Goal: Task Accomplishment & Management: Use online tool/utility

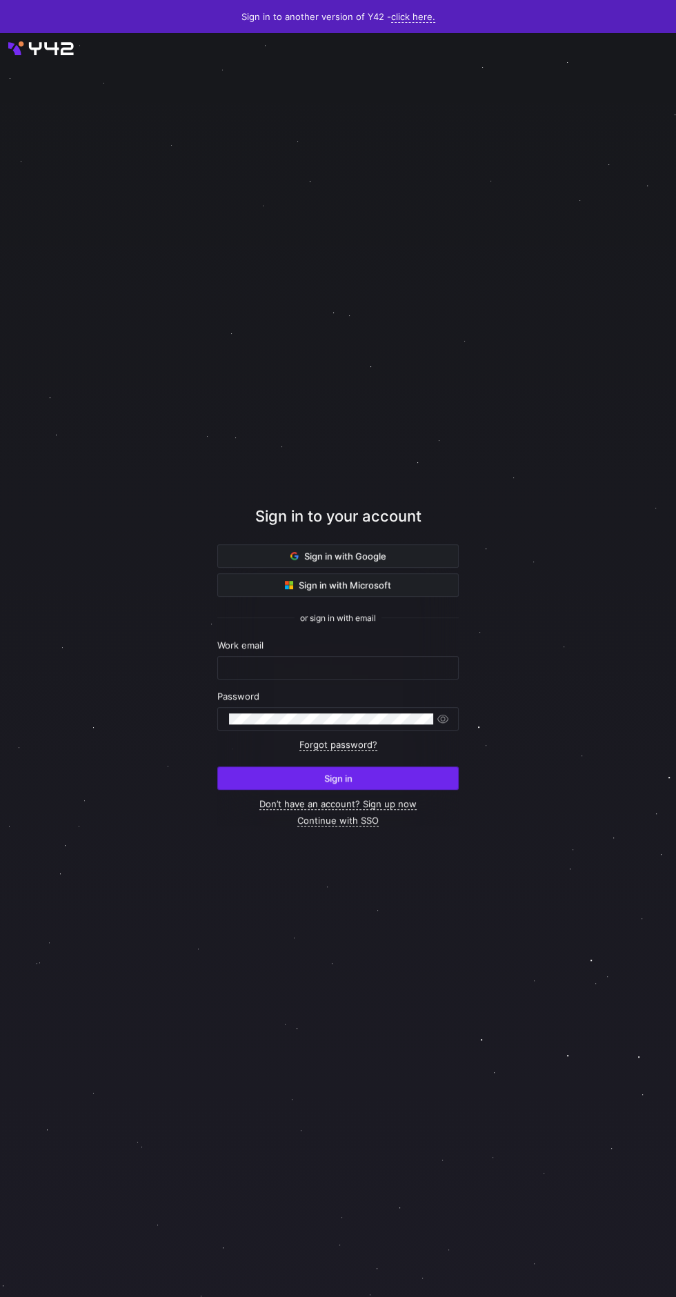
click at [378, 789] on span "submit" at bounding box center [338, 778] width 240 height 22
click at [359, 673] on input "text" at bounding box center [338, 667] width 218 height 11
type input "[PERSON_NAME][EMAIL_ADDRESS][DOMAIN_NAME]"
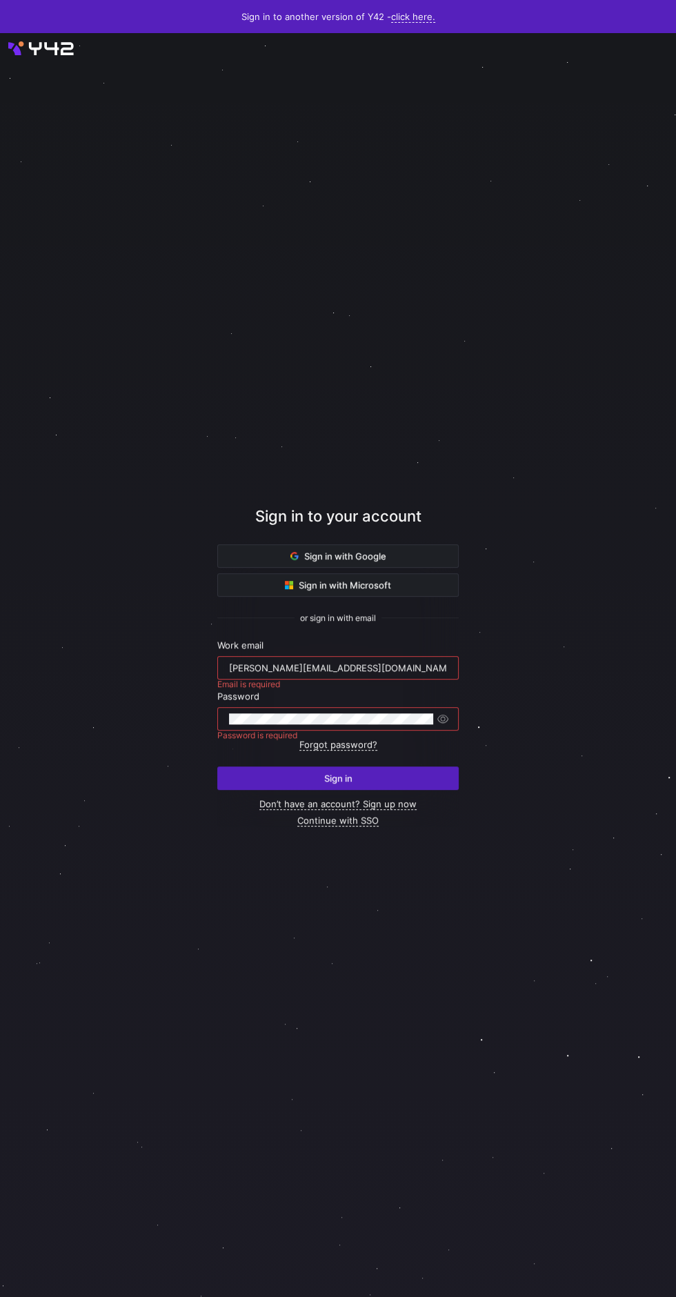
click at [217, 766] on button "Sign in" at bounding box center [337, 777] width 241 height 23
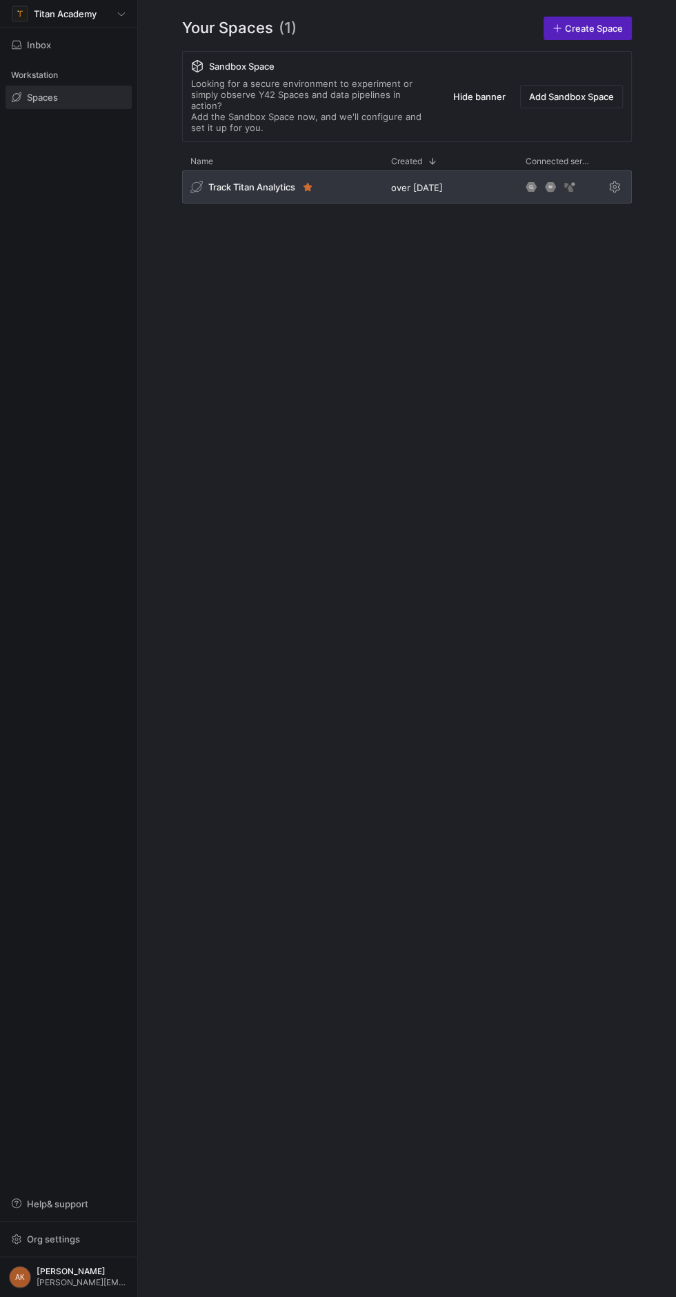
click at [247, 192] on div "Track Titan Analytics over 1 year ago" at bounding box center [407, 189] width 450 height 39
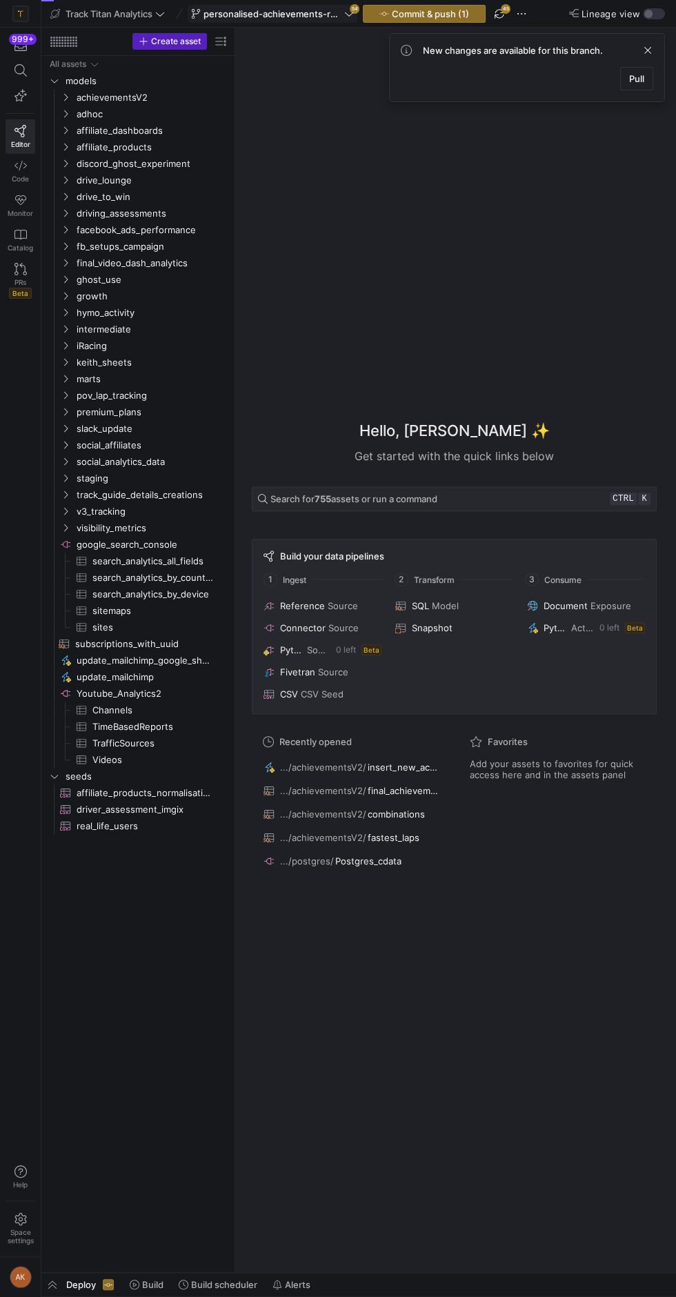
click at [291, 12] on span "personalised-achievements-revamp" at bounding box center [272, 13] width 138 height 11
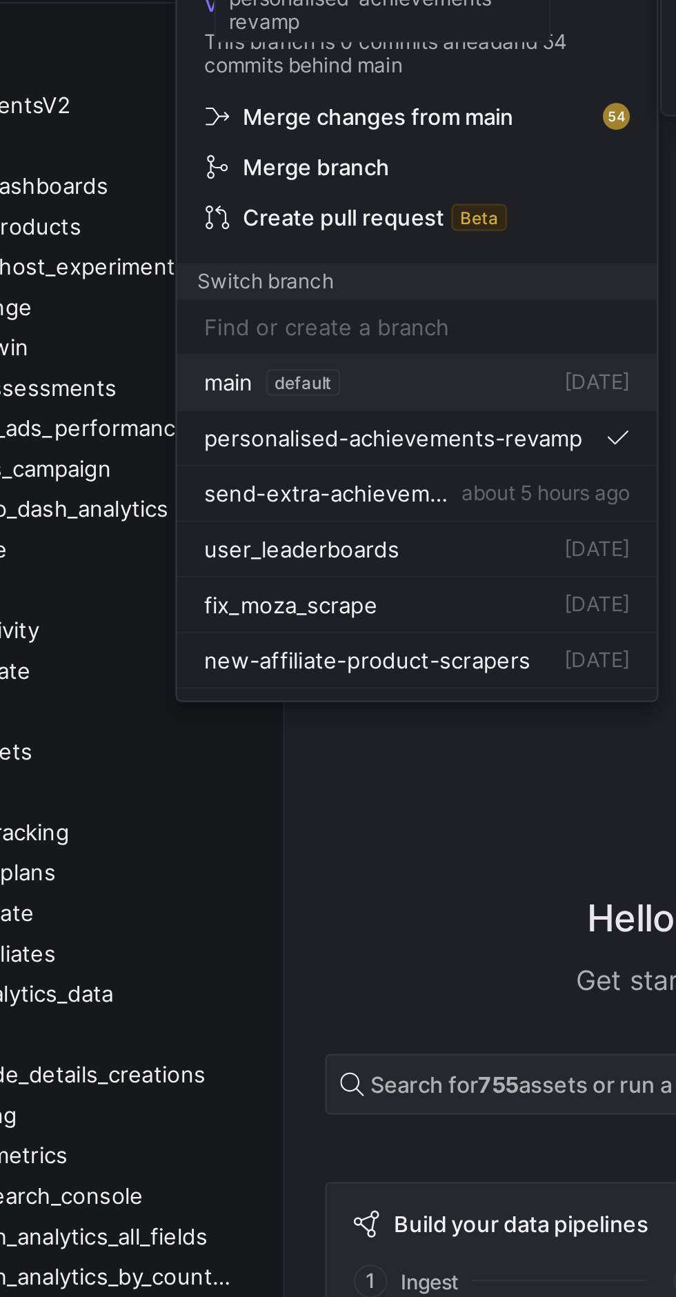
click at [302, 212] on div "main default 12 Aug 2025" at bounding box center [289, 211] width 175 height 11
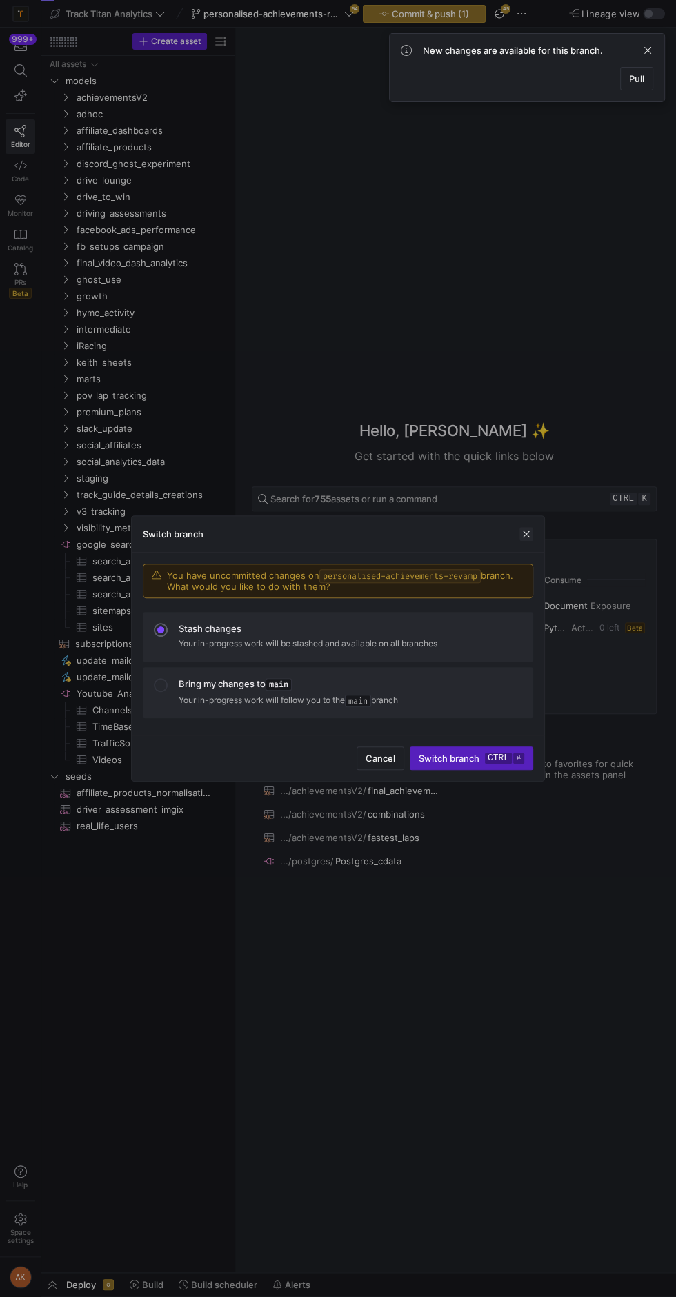
click at [526, 535] on span "button" at bounding box center [526, 534] width 14 height 14
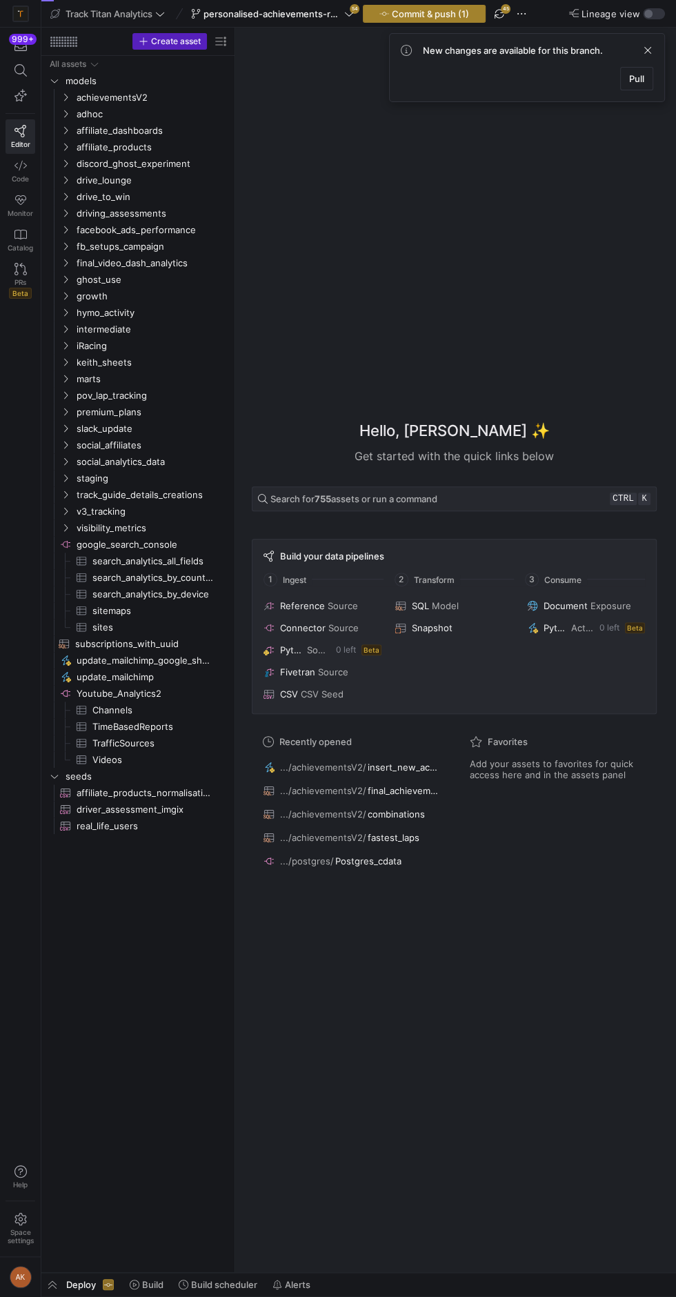
click at [410, 17] on span "Commit & push (1)" at bounding box center [430, 13] width 77 height 11
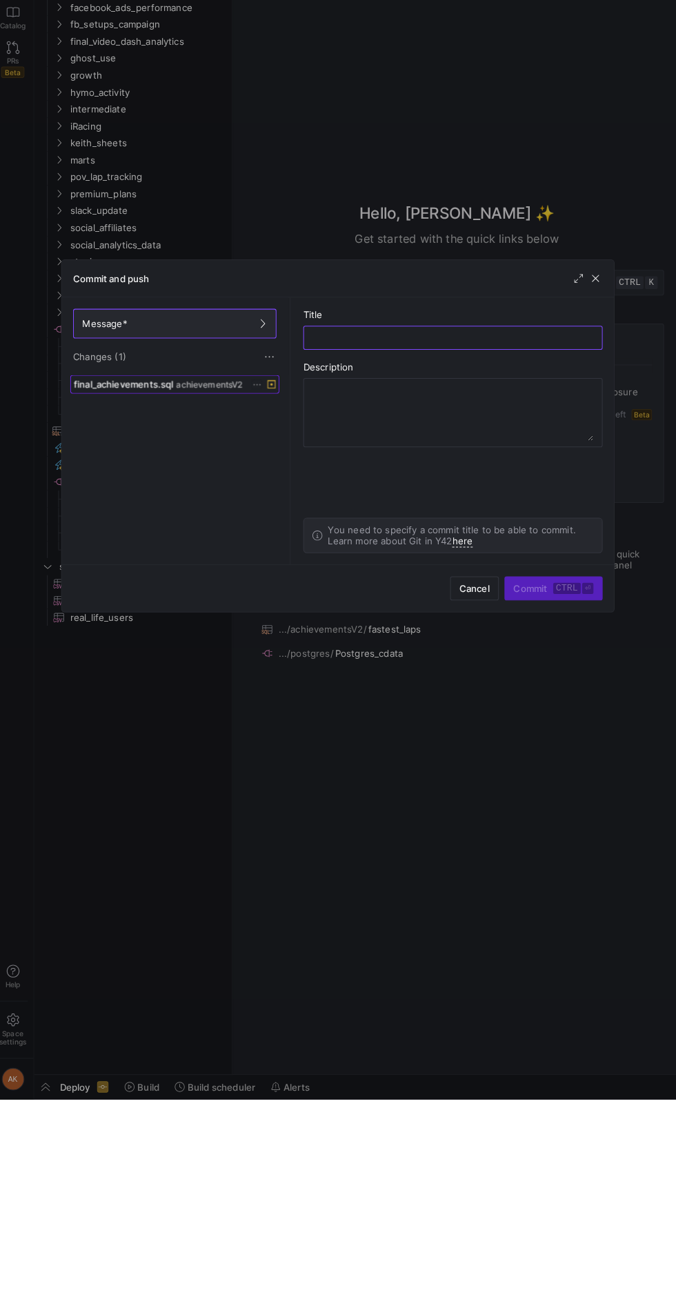
click at [148, 604] on span at bounding box center [178, 598] width 203 height 17
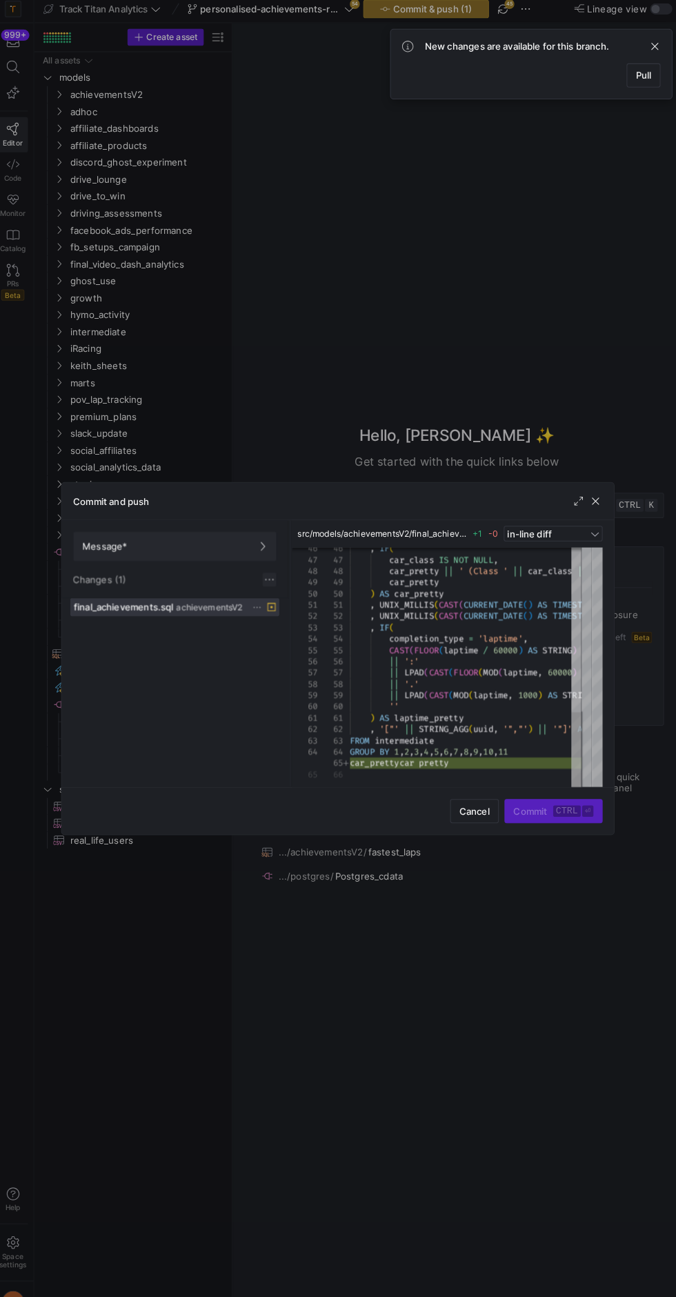
click at [274, 570] on span at bounding box center [271, 571] width 14 height 14
click at [329, 624] on div at bounding box center [338, 648] width 676 height 1297
click at [274, 570] on span at bounding box center [271, 571] width 14 height 14
click at [331, 626] on div at bounding box center [338, 648] width 676 height 1297
click at [270, 570] on span at bounding box center [271, 571] width 14 height 14
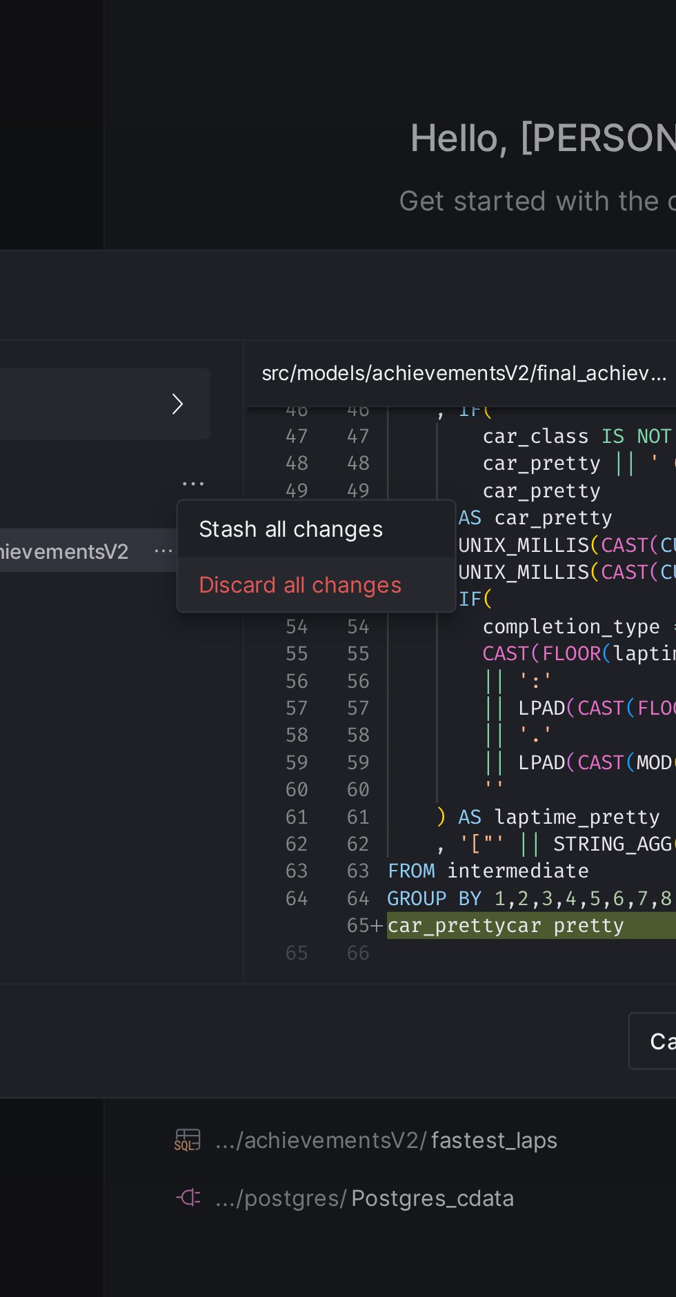
click at [320, 611] on span "Discard all changes" at bounding box center [321, 611] width 96 height 11
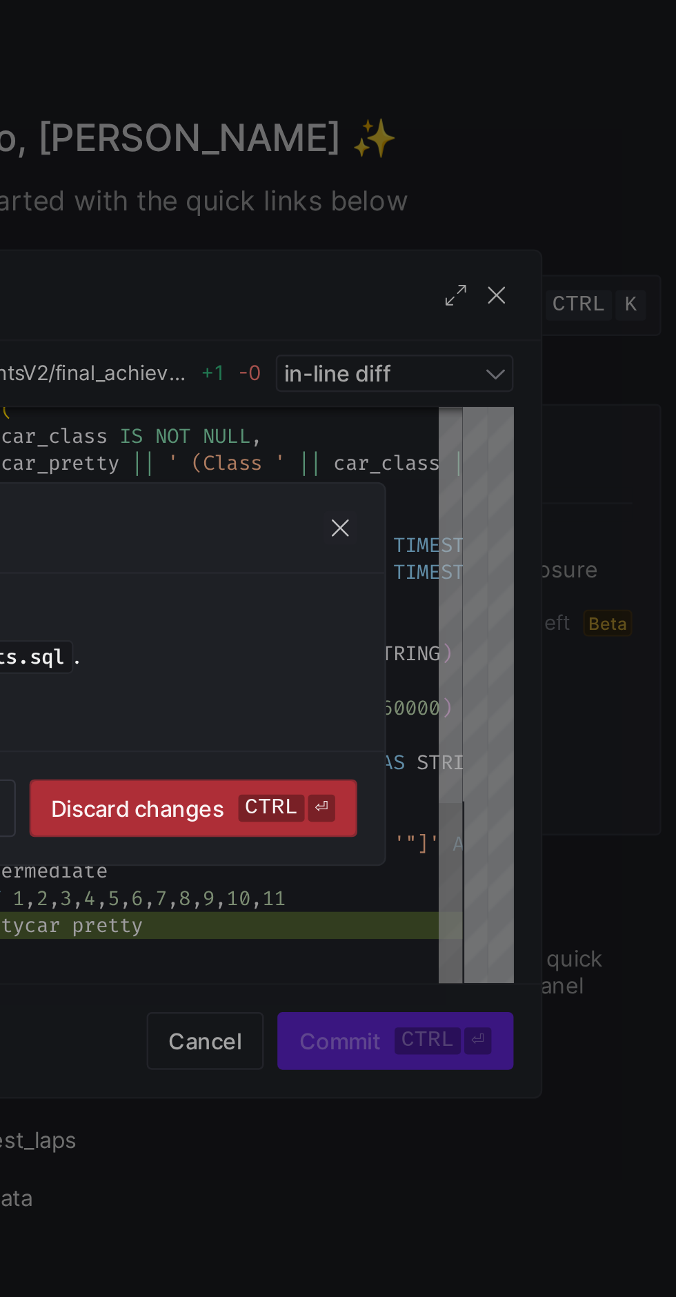
click at [493, 713] on span "submit" at bounding box center [467, 703] width 132 height 22
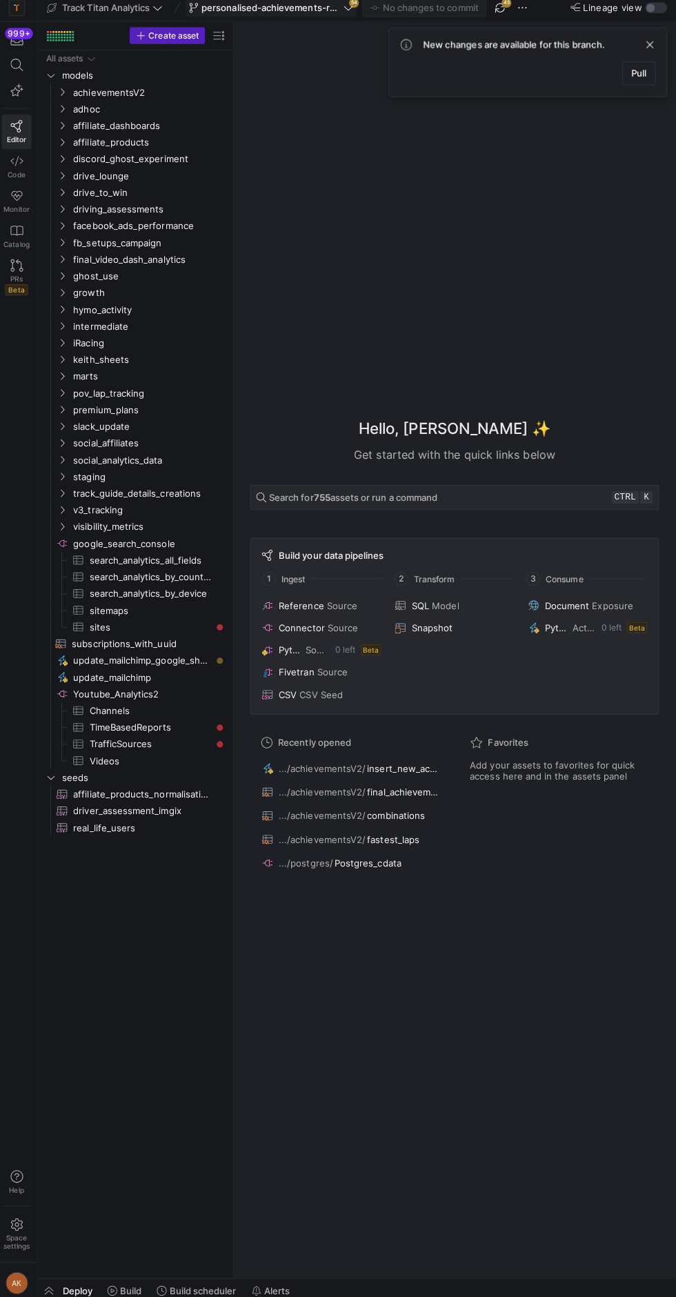
click at [292, 17] on span "personalised-achievements-revamp" at bounding box center [272, 13] width 138 height 11
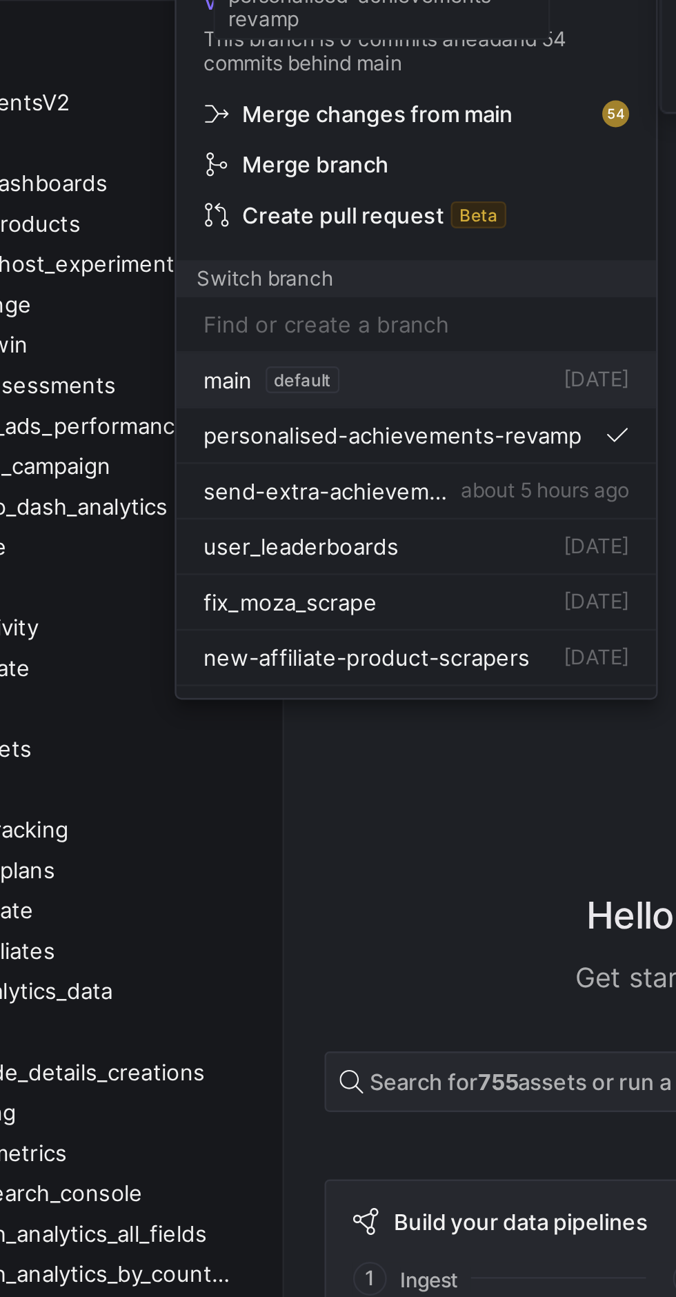
click at [268, 207] on div "main default 12 Aug 2025" at bounding box center [289, 211] width 175 height 11
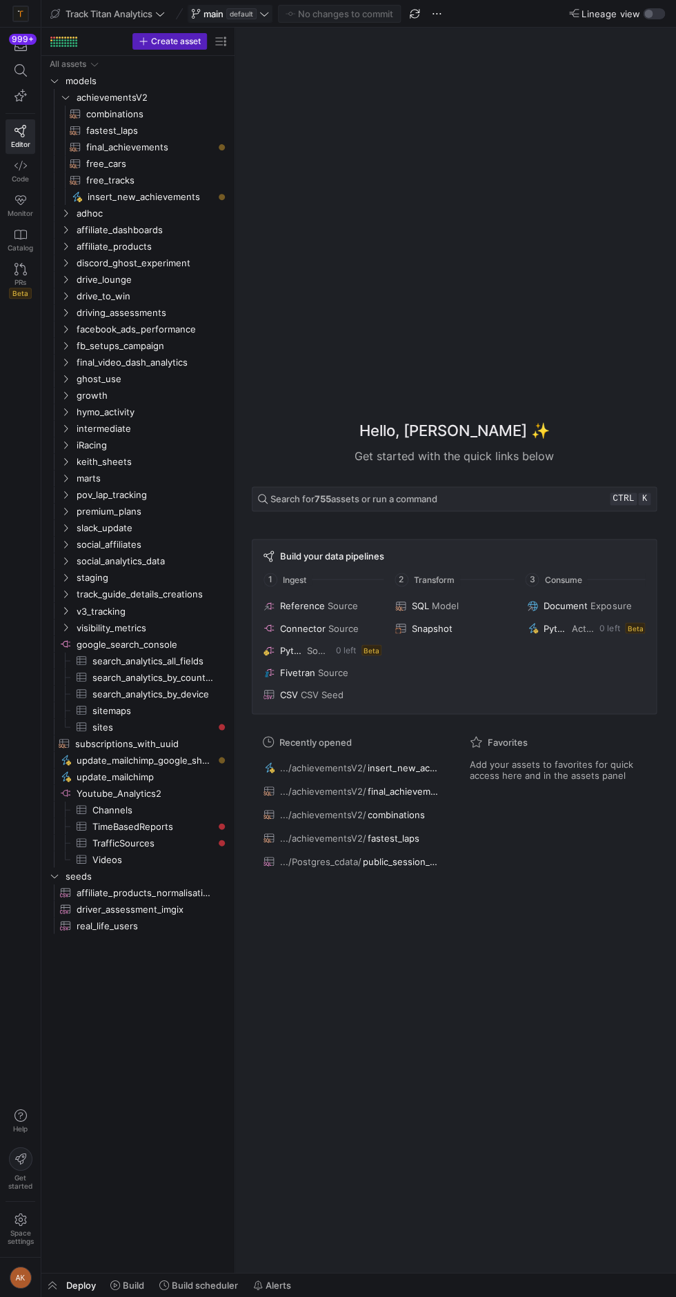
click at [251, 18] on span "default" at bounding box center [241, 13] width 30 height 11
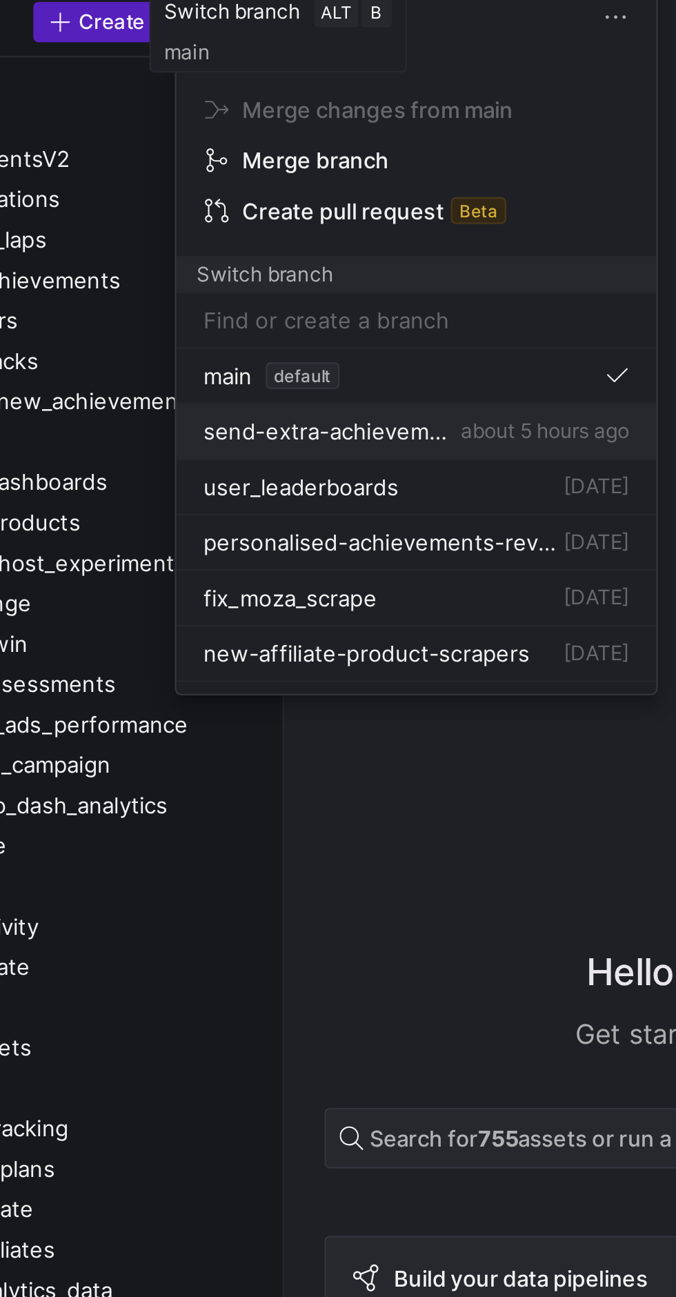
click at [330, 208] on span "about 5 hours ago" at bounding box center [342, 208] width 69 height 10
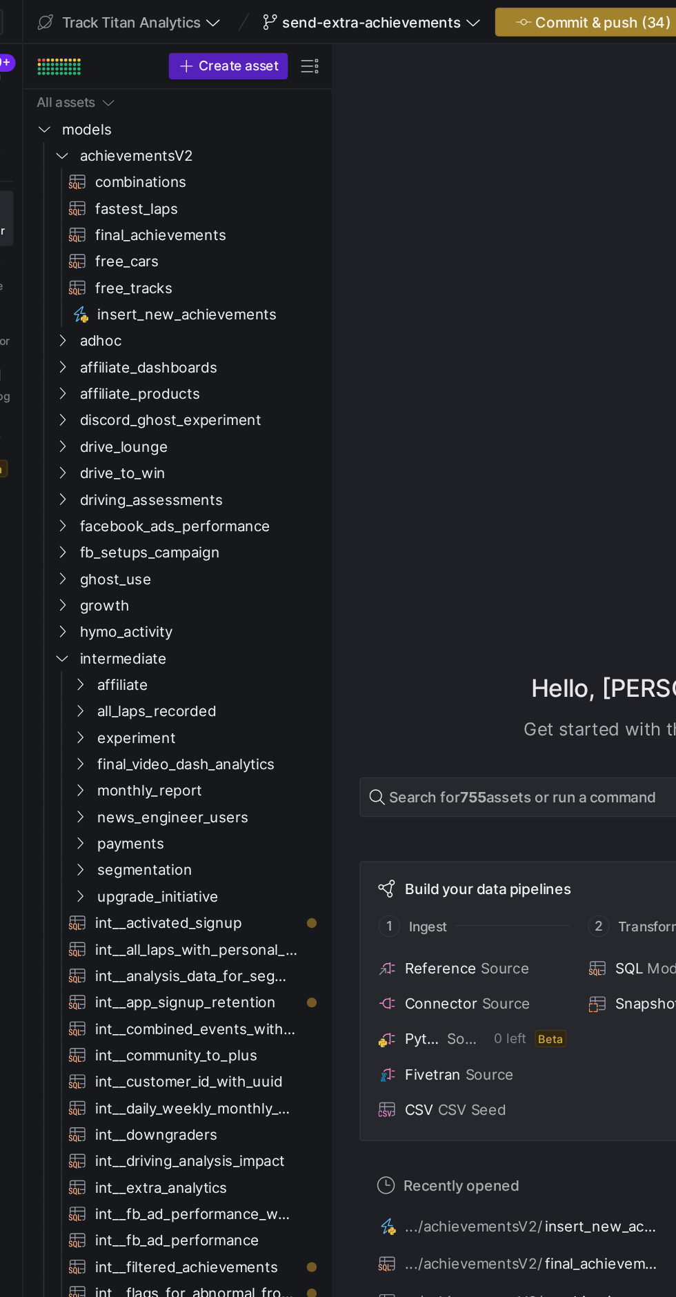
click at [389, 14] on span "Commit & push (34)" at bounding box center [404, 13] width 85 height 11
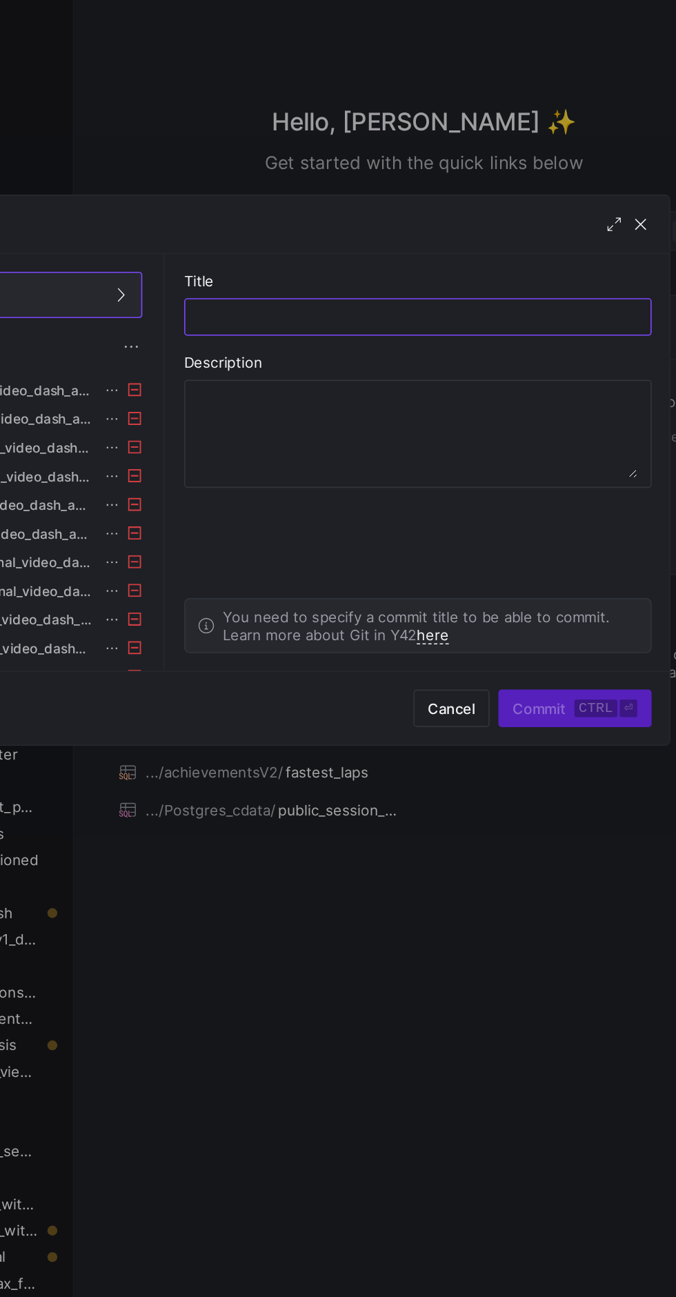
click at [549, 371] on div at bounding box center [338, 648] width 676 height 1297
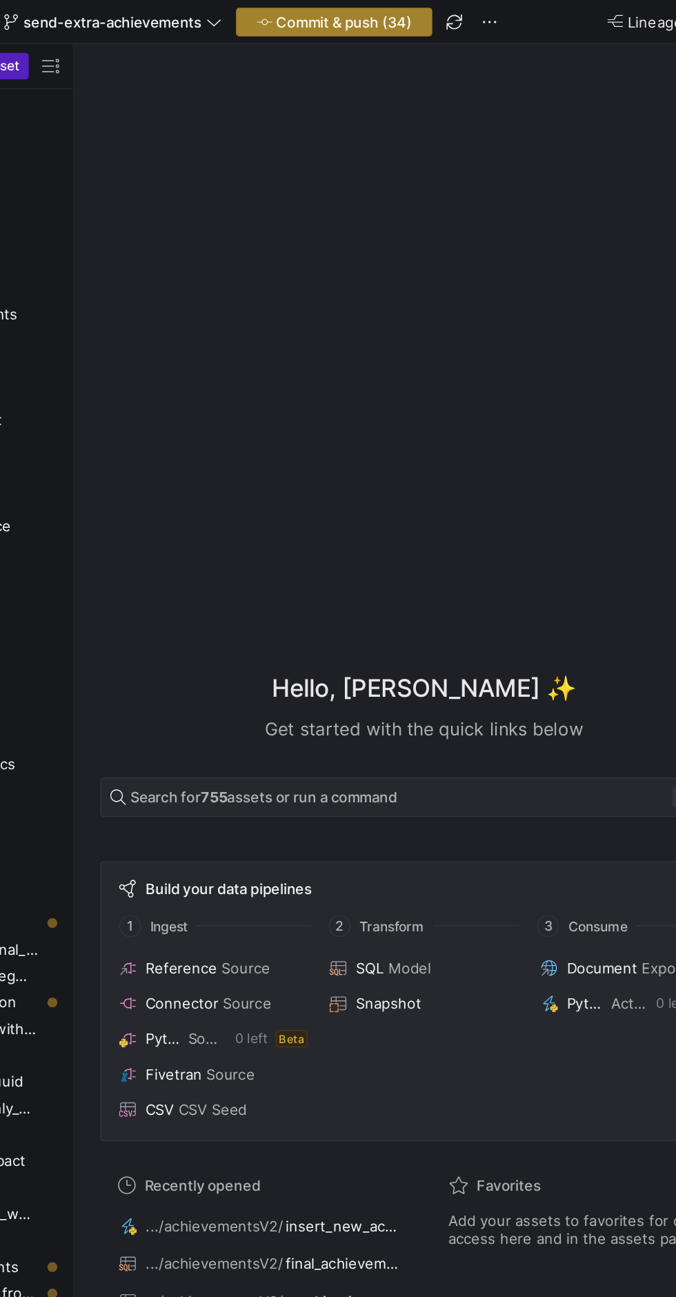
click at [415, 13] on span "Commit & push (34)" at bounding box center [404, 13] width 85 height 11
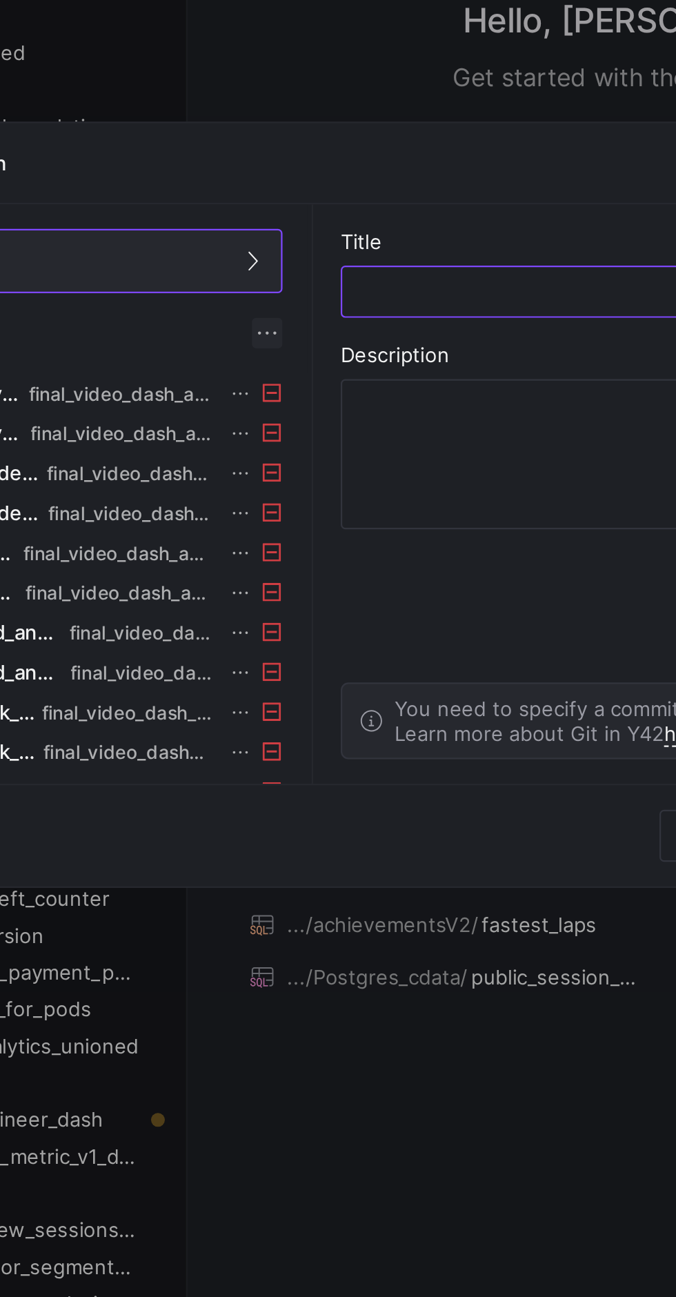
click at [272, 569] on span at bounding box center [271, 571] width 14 height 14
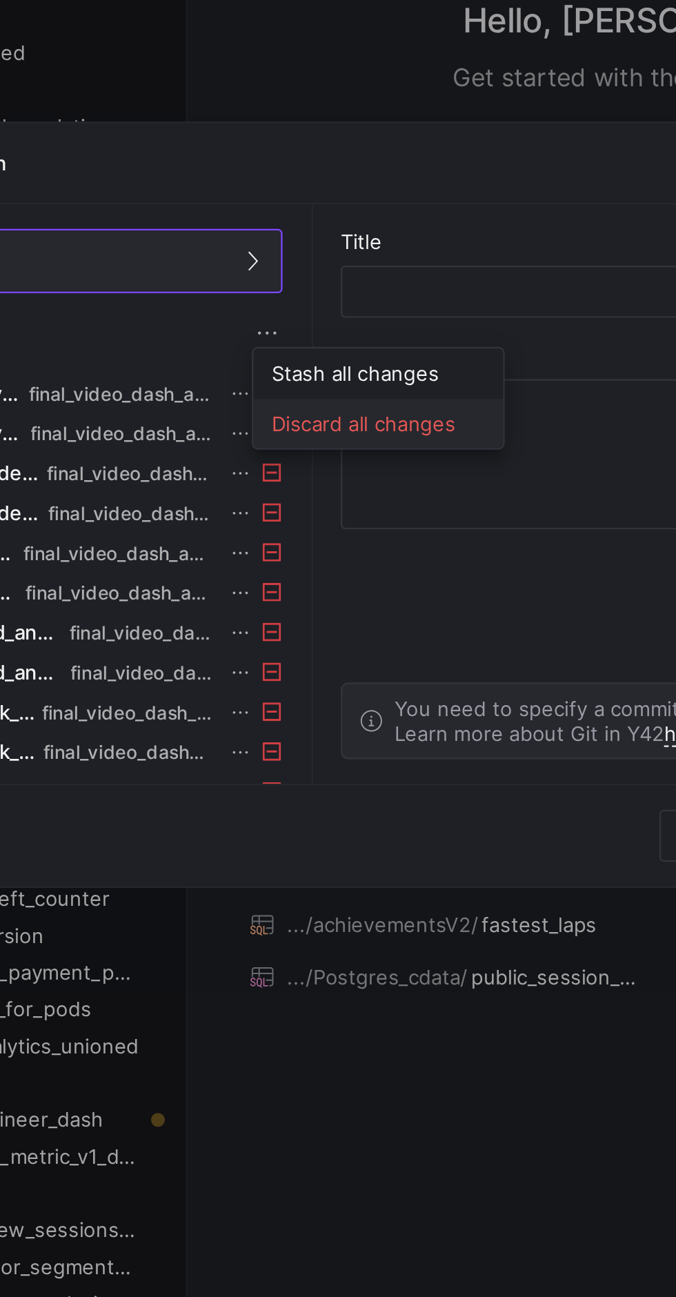
click at [324, 610] on span "Discard all changes" at bounding box center [321, 611] width 96 height 11
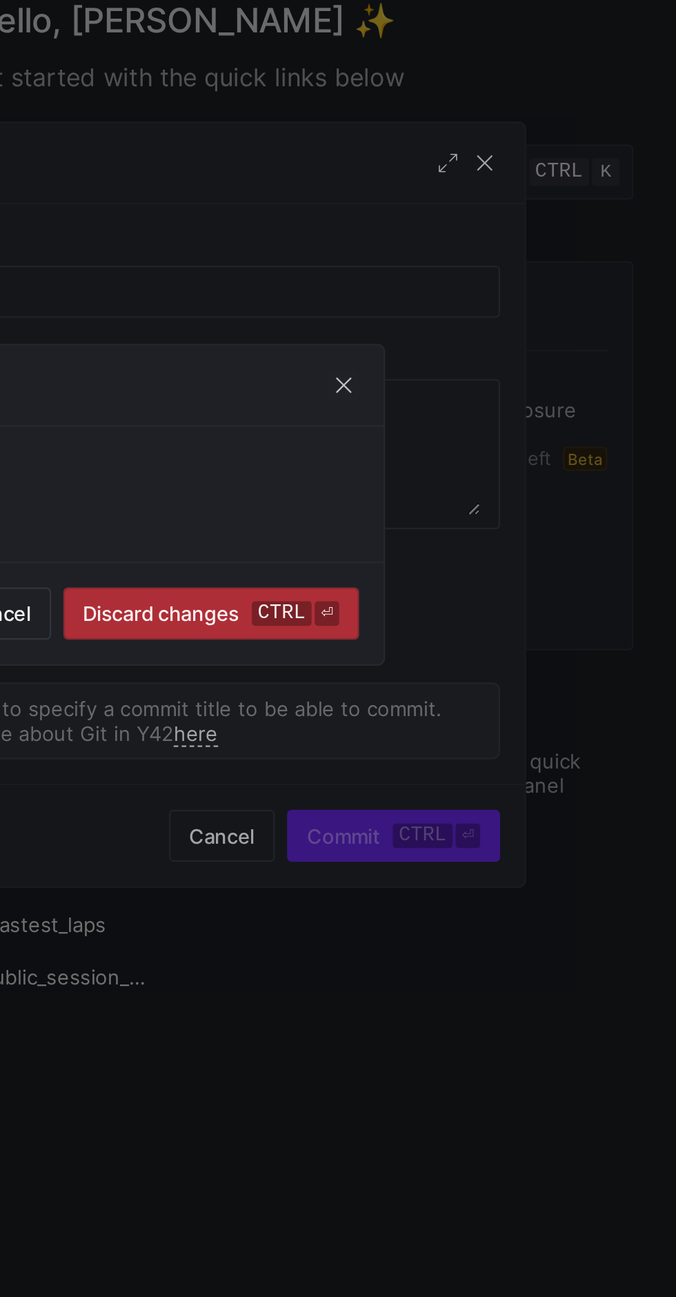
click at [508, 699] on kbd "ctrl" at bounding box center [498, 697] width 27 height 11
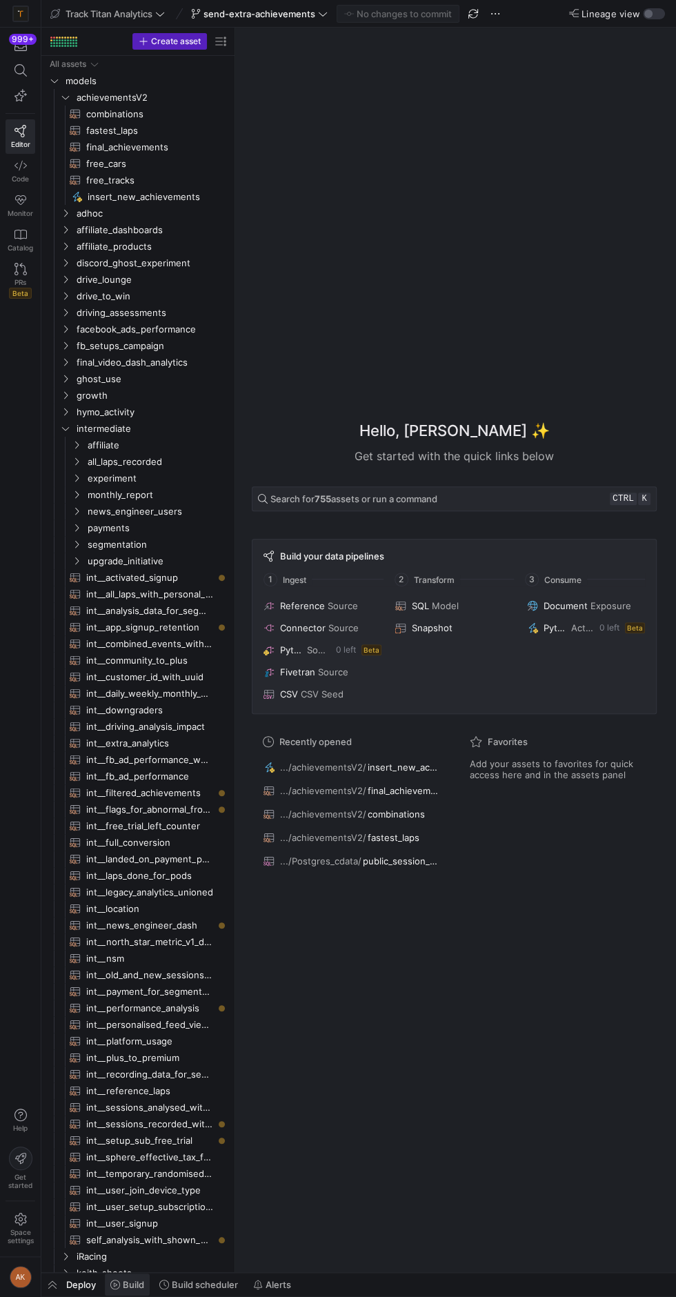
click at [130, 1290] on span "Build" at bounding box center [133, 1284] width 21 height 11
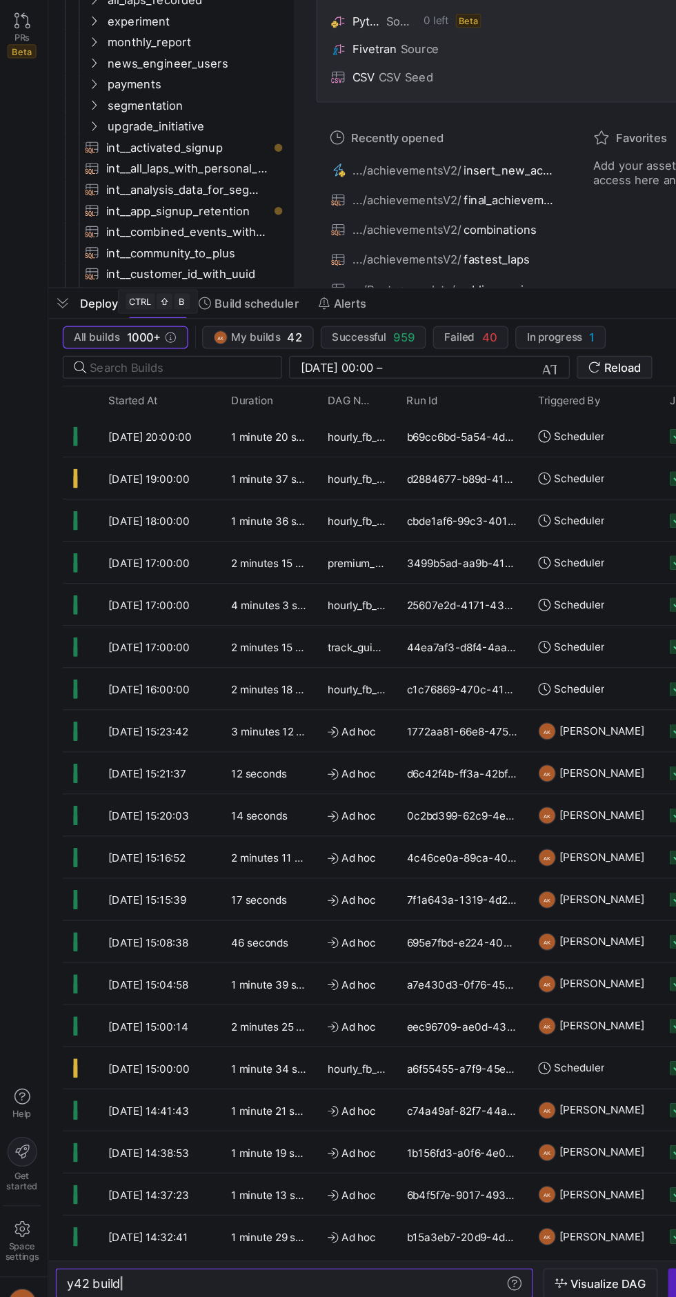
click at [151, 833] on span "05/09/25, 15:23:42" at bounding box center [119, 828] width 63 height 10
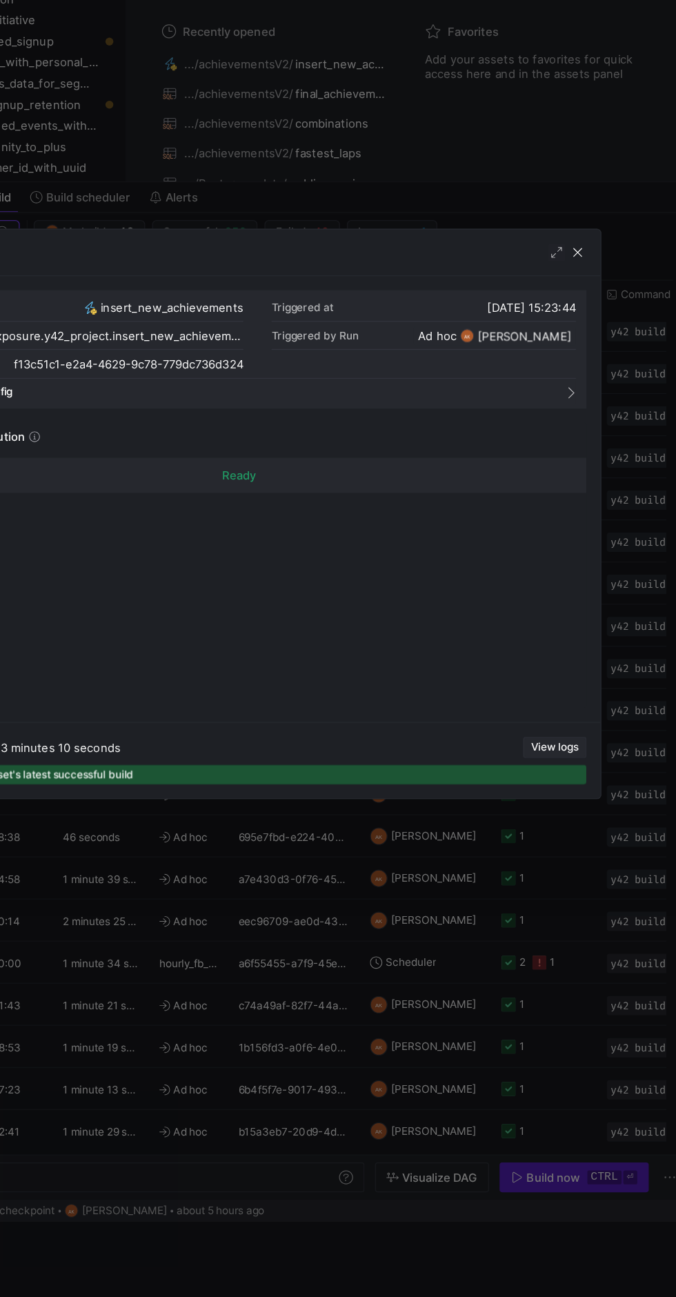
click at [575, 828] on span "View logs" at bounding box center [571, 832] width 37 height 10
